Goal: Find specific page/section: Find specific page/section

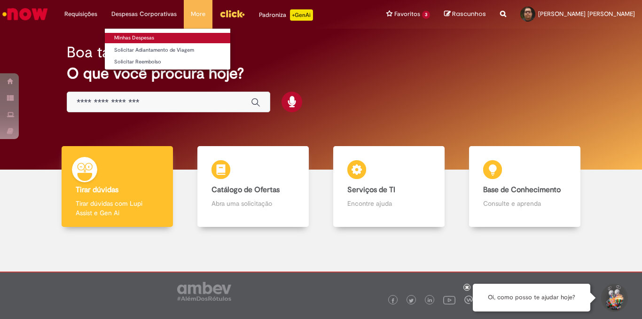
click at [127, 37] on link "Minhas Despesas" at bounding box center [168, 38] width 126 height 10
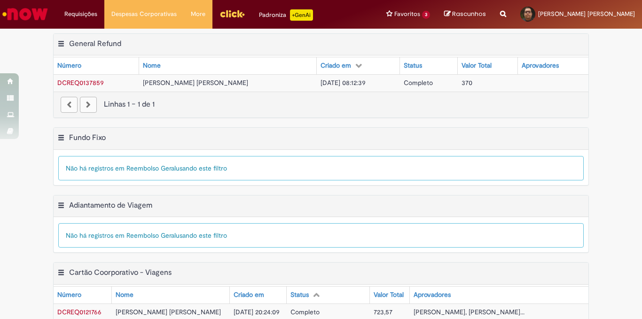
click at [229, 13] on img "Menu Cabeçalho" at bounding box center [232, 14] width 25 height 14
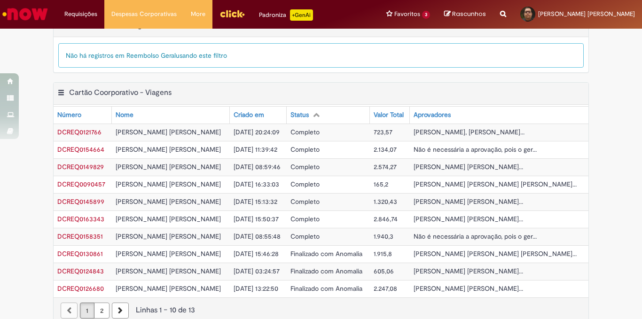
scroll to position [194, 0]
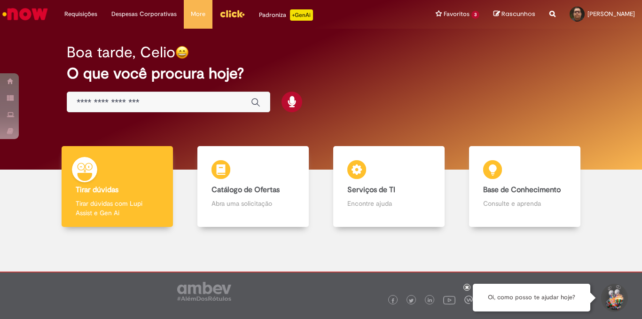
click at [534, 105] on div "Boa tarde, Celio O que você procura hoje?" at bounding box center [321, 79] width 542 height 80
